Goal: Information Seeking & Learning: Learn about a topic

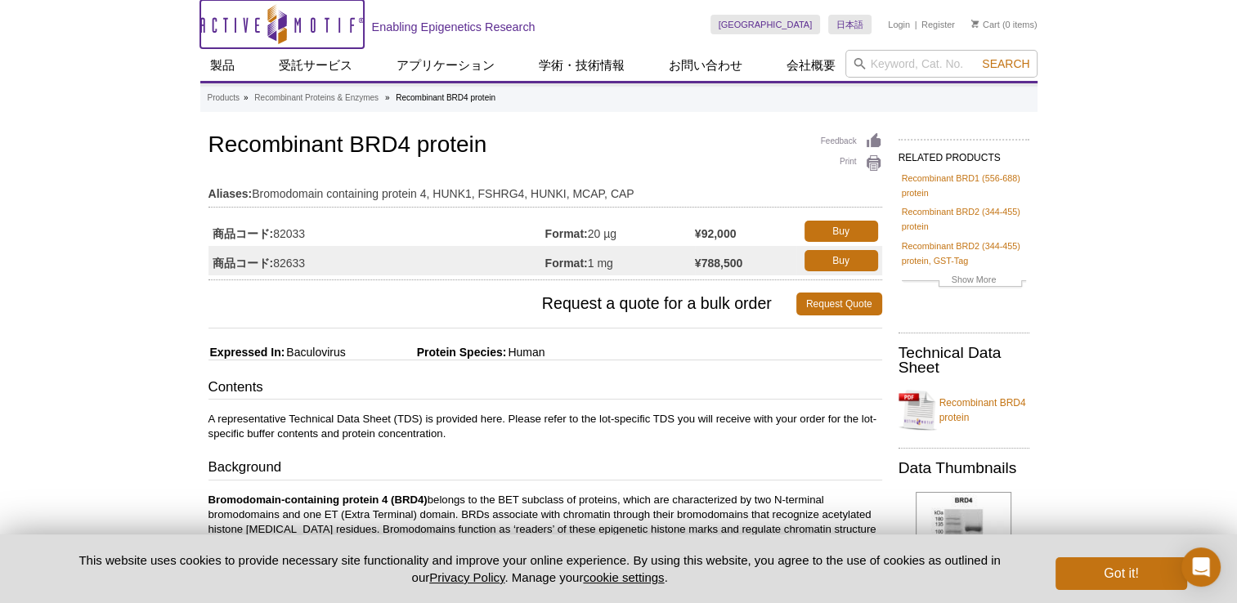
click at [353, 26] on icon "Active Motif Logo" at bounding box center [281, 24] width 163 height 40
